Goal: Task Accomplishment & Management: Complete application form

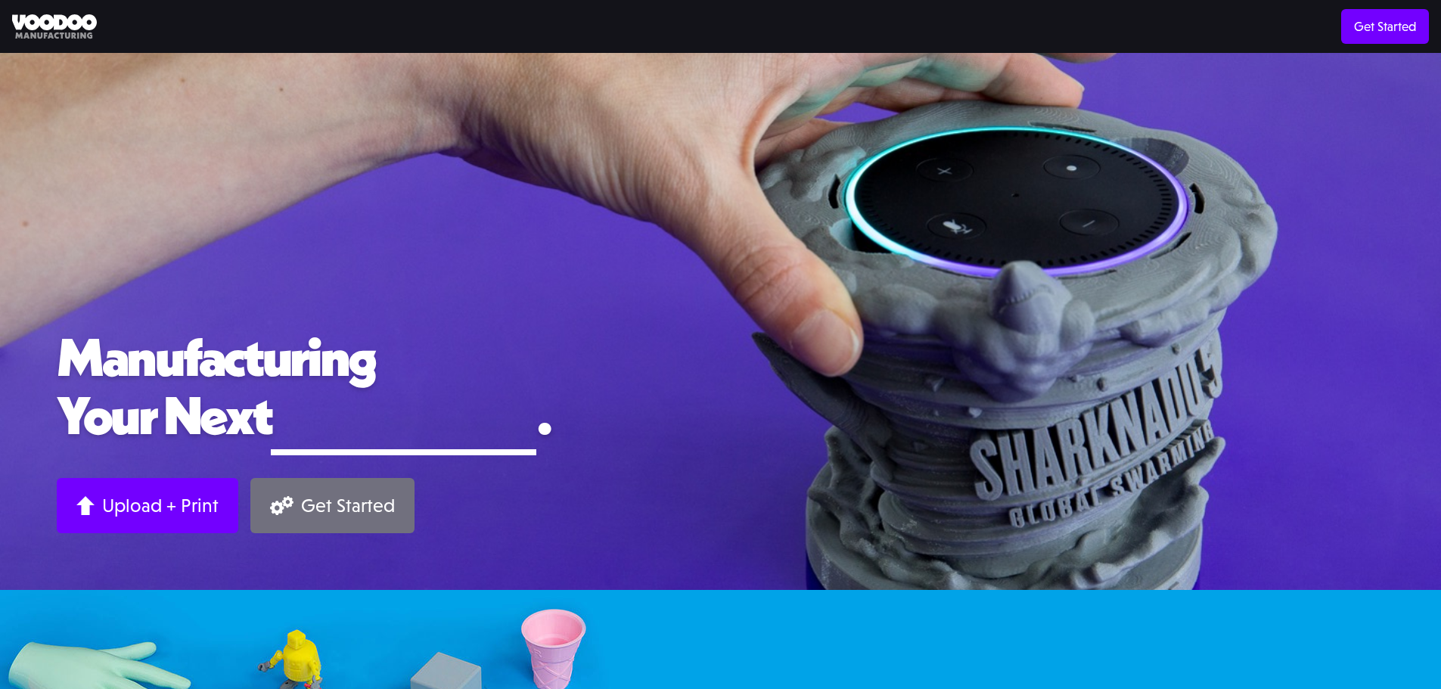
click at [331, 515] on div "Get Started" at bounding box center [348, 505] width 94 height 23
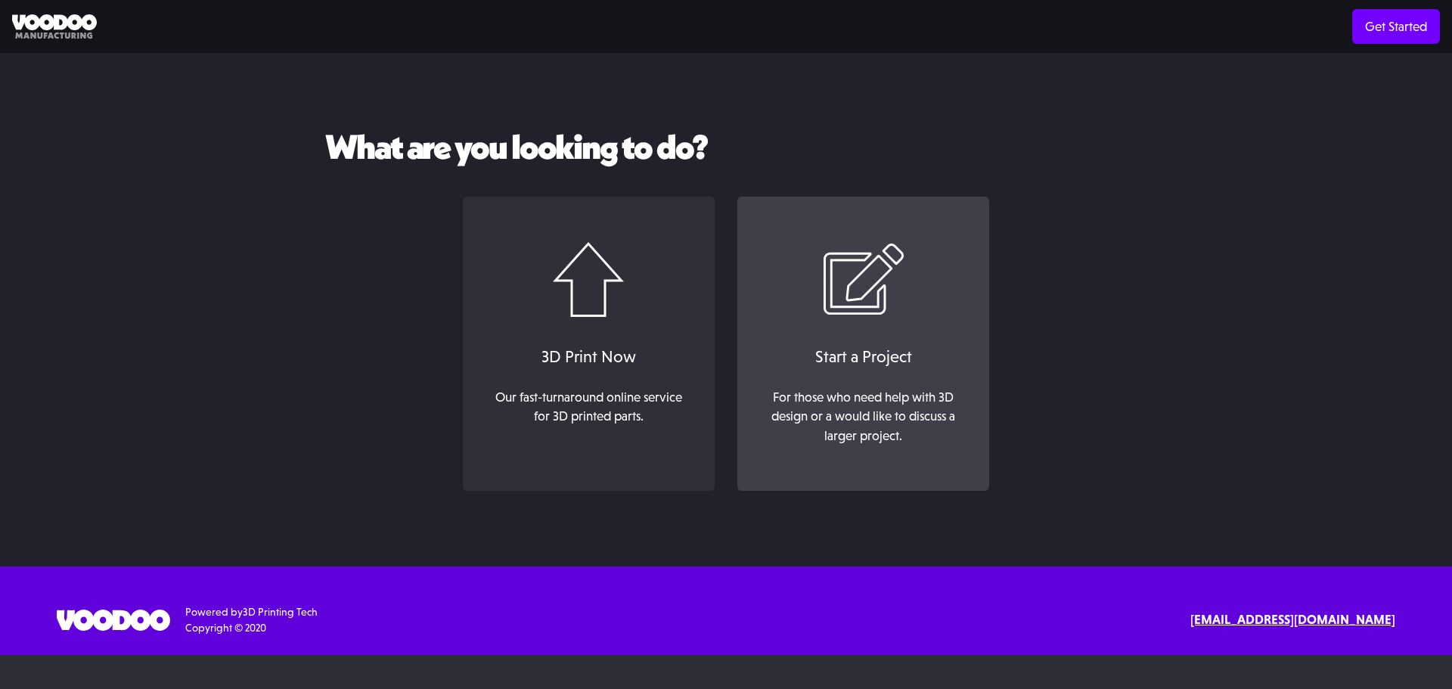
click at [812, 344] on div "Start a Project" at bounding box center [864, 356] width 222 height 25
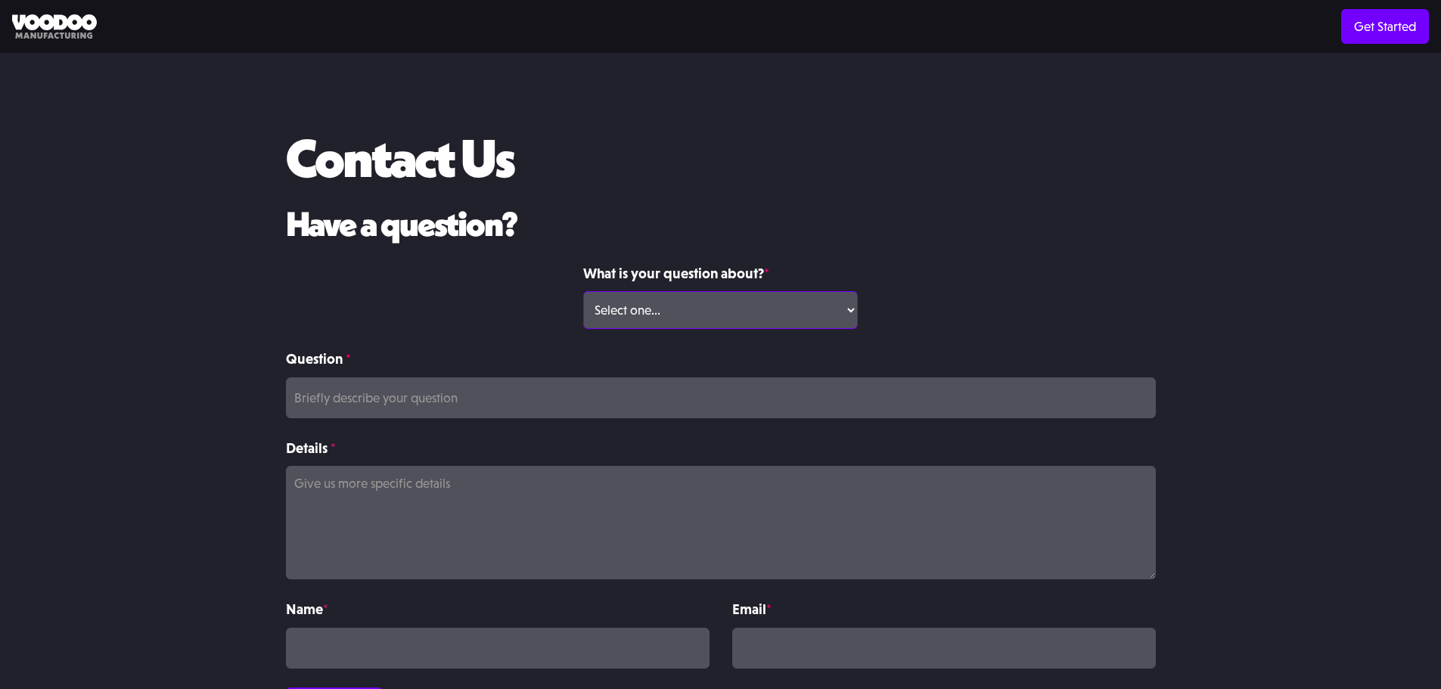
click at [855, 307] on select "Select one... Volume Print Order Direct Print Order Press/Media Inquiry Other" at bounding box center [720, 310] width 275 height 38
click at [865, 222] on h2 "Have a question?" at bounding box center [721, 225] width 870 height 38
